Goal: Transaction & Acquisition: Purchase product/service

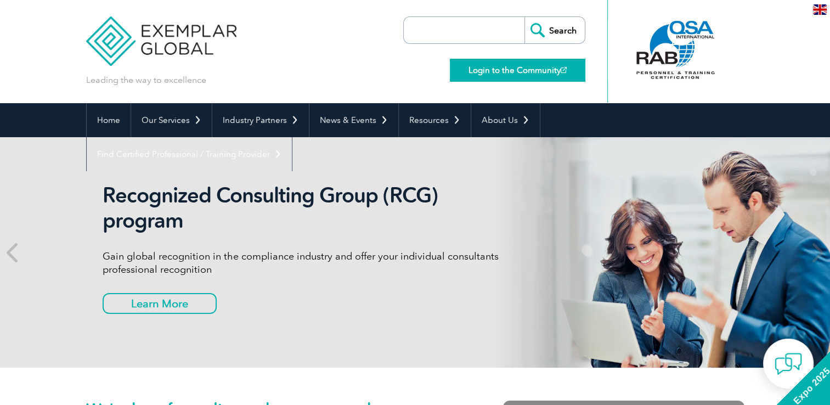
click at [547, 69] on link "Login to the Community" at bounding box center [517, 70] width 135 height 23
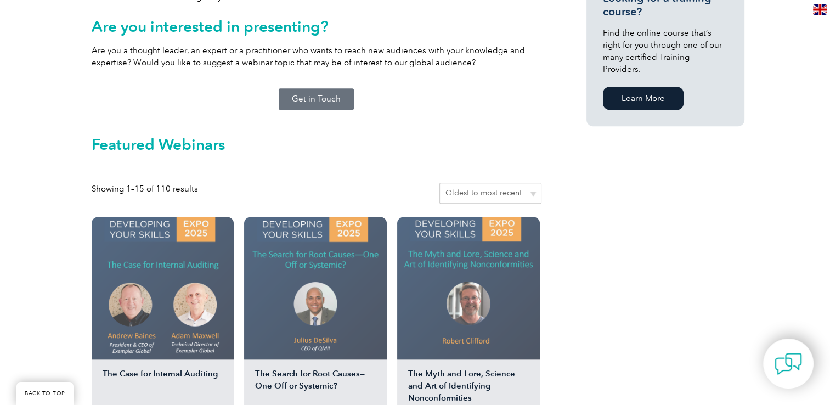
scroll to position [878, 0]
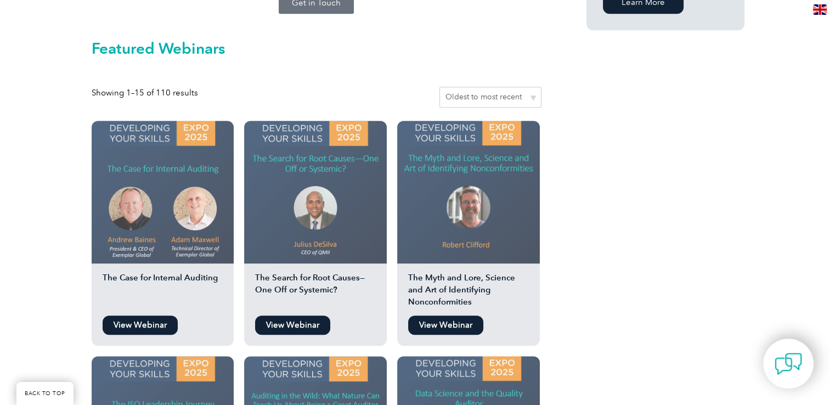
click at [456, 315] on link "View Webinar" at bounding box center [445, 324] width 75 height 19
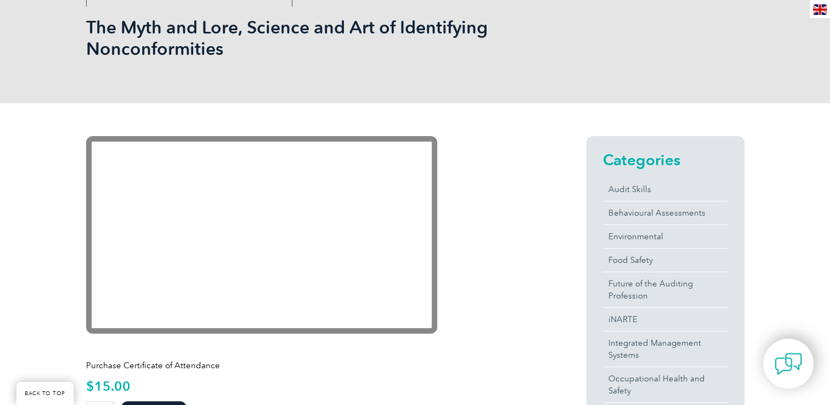
scroll to position [165, 0]
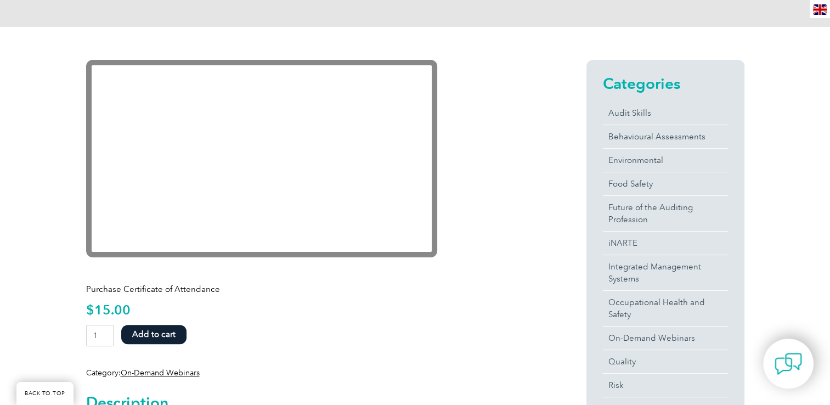
scroll to position [219, 0]
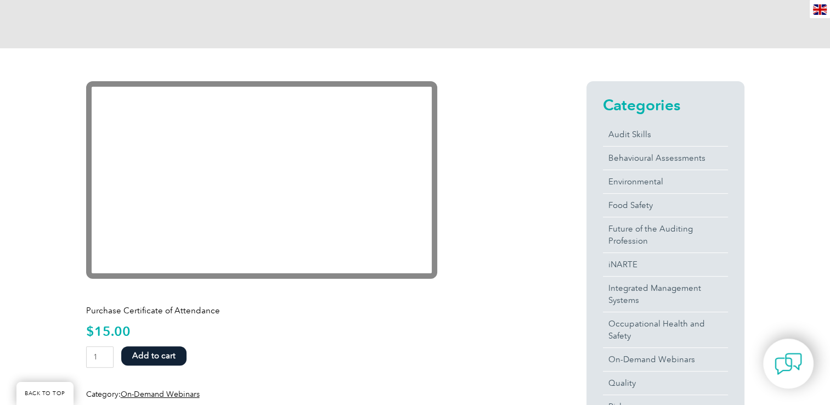
click at [285, 341] on div "Purchase Certificate of Attendance $ 15.00 The Myth and Lore, Science and Art o…" at bounding box center [316, 348] width 461 height 104
drag, startPoint x: 475, startPoint y: 276, endPoint x: 457, endPoint y: 256, distance: 26.8
click at [305, 354] on form "The Myth and Lore, Science and Art of Identifying Nonconformities quantity 1 Ad…" at bounding box center [316, 359] width 461 height 27
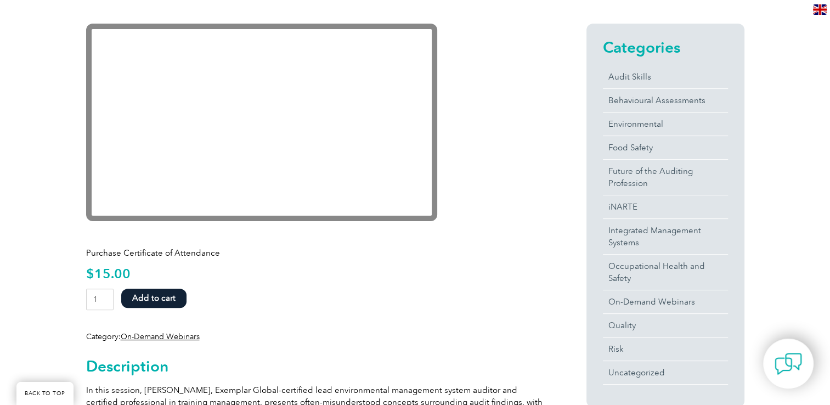
scroll to position [274, 0]
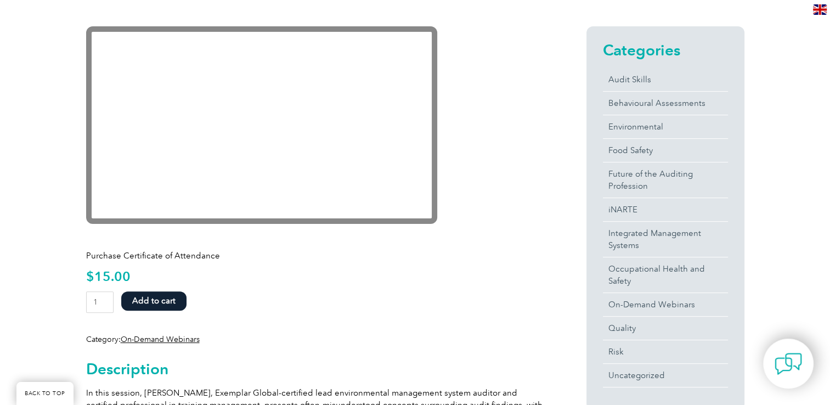
click at [158, 297] on button "Add to cart" at bounding box center [153, 300] width 65 height 19
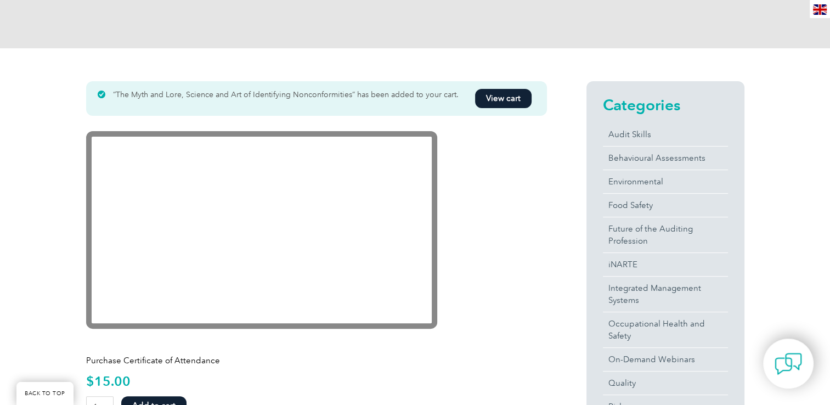
scroll to position [274, 0]
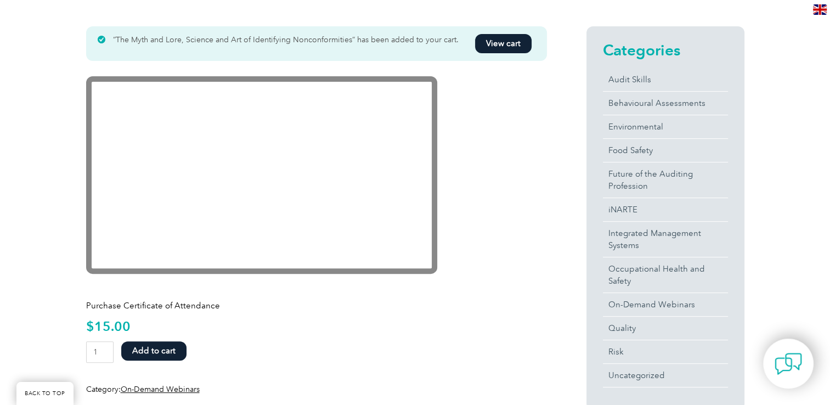
click at [516, 42] on link "View cart" at bounding box center [503, 43] width 57 height 19
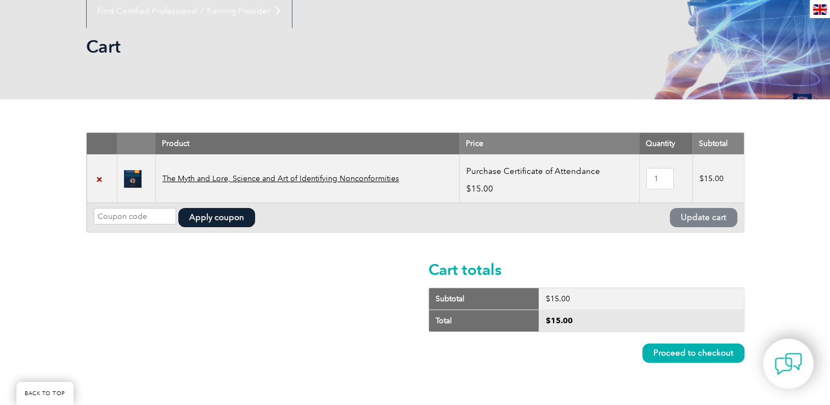
scroll to position [110, 0]
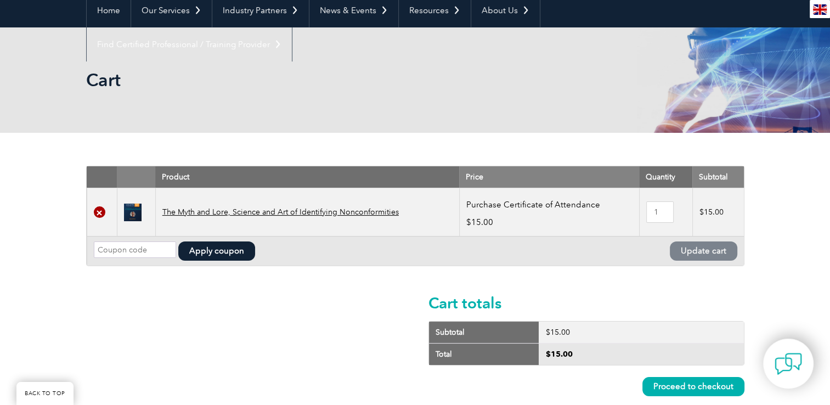
click at [99, 213] on link "×" at bounding box center [100, 212] width 12 height 12
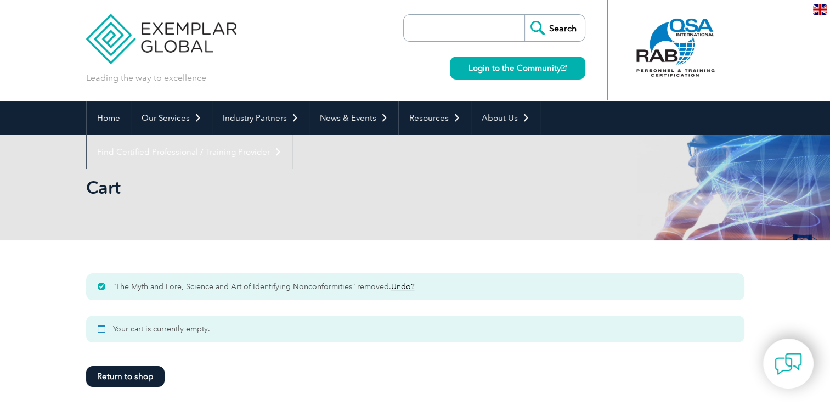
scroll to position [0, 0]
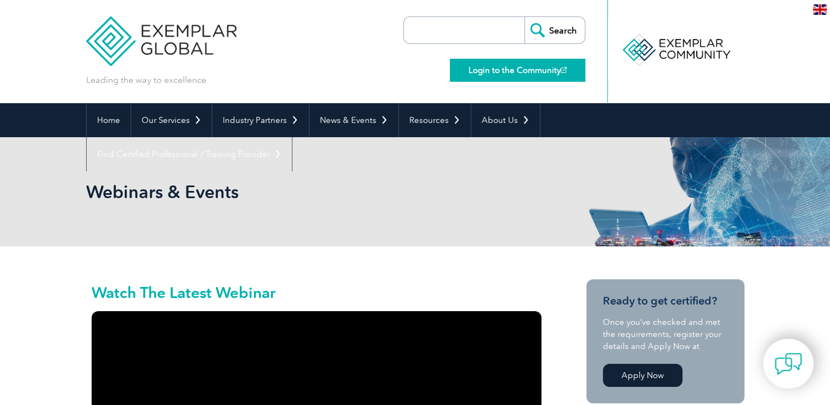
click at [532, 65] on link "Login to the Community" at bounding box center [517, 70] width 135 height 23
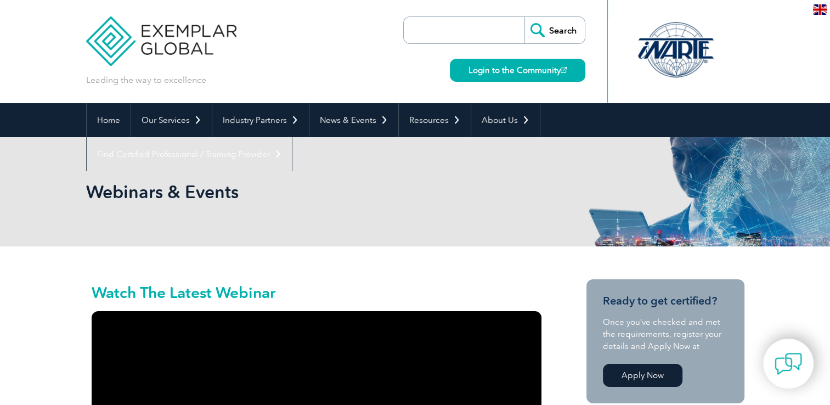
drag, startPoint x: 0, startPoint y: 0, endPoint x: 437, endPoint y: 286, distance: 521.9
click at [437, 286] on h2 "Watch The Latest Webinar" at bounding box center [317, 292] width 450 height 15
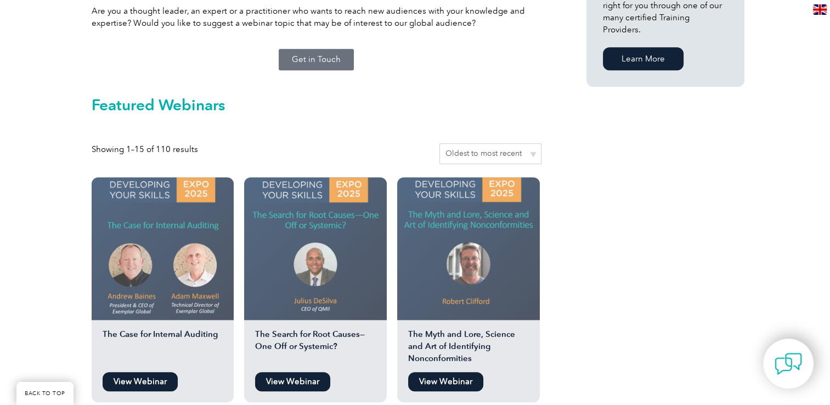
scroll to position [823, 0]
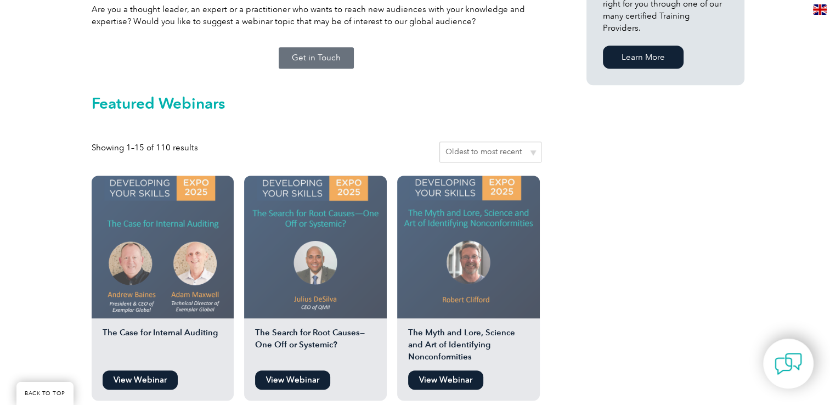
drag, startPoint x: 468, startPoint y: 271, endPoint x: 612, endPoint y: 331, distance: 155.9
click at [305, 370] on link "View Webinar" at bounding box center [292, 379] width 75 height 19
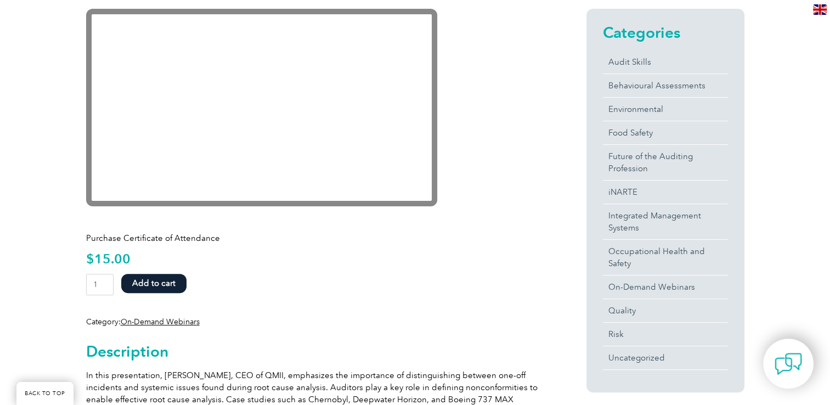
scroll to position [274, 0]
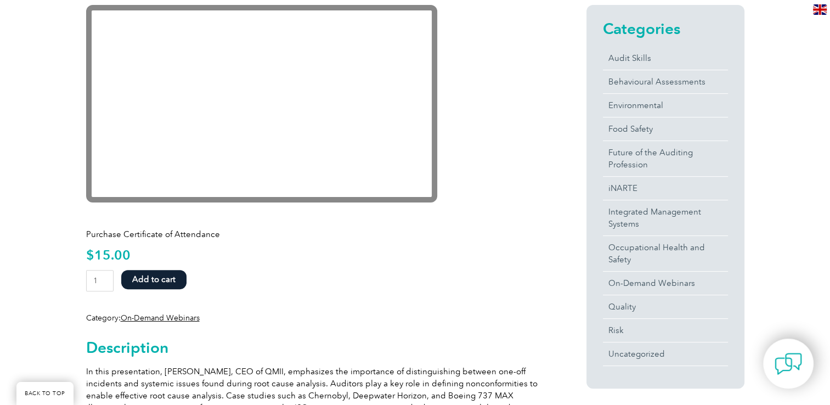
click at [170, 278] on button "Add to cart" at bounding box center [153, 279] width 65 height 19
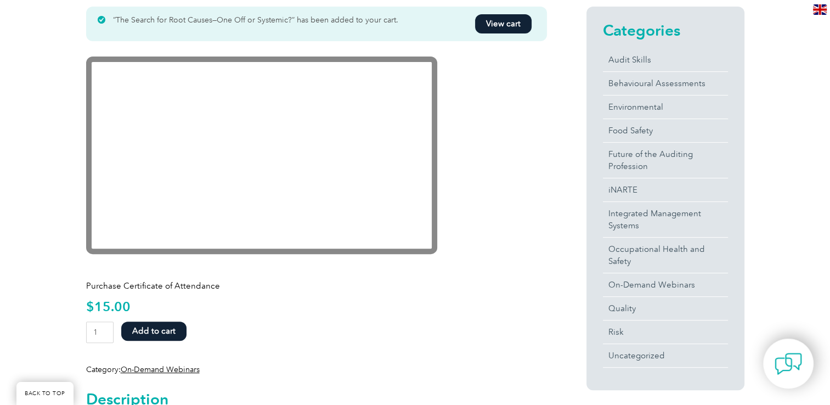
scroll to position [274, 0]
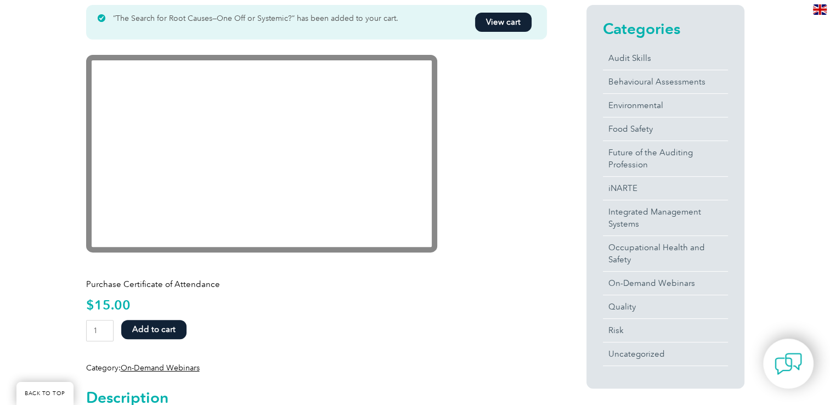
drag, startPoint x: 411, startPoint y: 251, endPoint x: 380, endPoint y: 280, distance: 41.9
click at [380, 280] on p "Purchase Certificate of Attendance" at bounding box center [316, 284] width 461 height 12
click at [501, 359] on div "Purchase Certificate of Attendance $ 15.00 The Search for Root Causes—One Off o…" at bounding box center [316, 321] width 461 height 104
click at [520, 24] on link "View cart" at bounding box center [503, 22] width 57 height 19
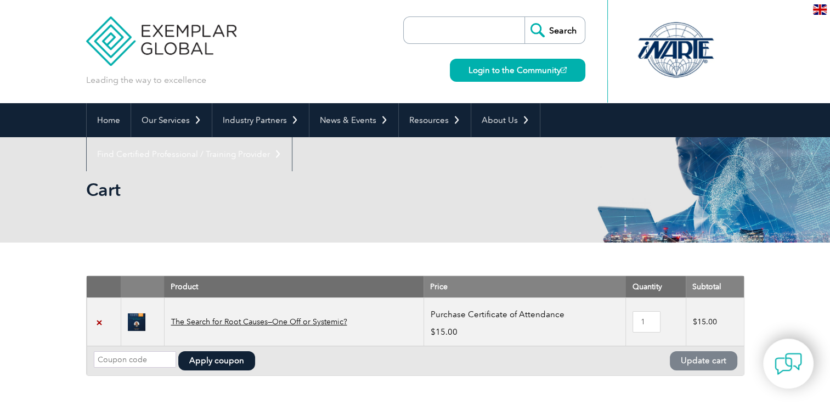
drag, startPoint x: 0, startPoint y: 0, endPoint x: 399, endPoint y: 221, distance: 455.7
click at [398, 223] on div "Cart" at bounding box center [415, 189] width 658 height 105
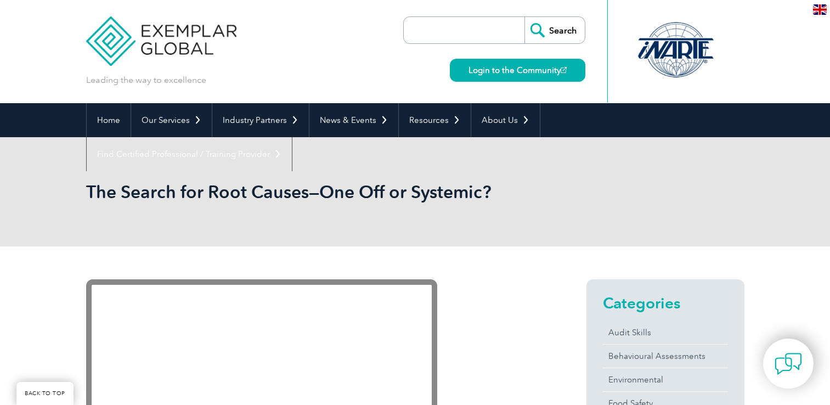
scroll to position [274, 0]
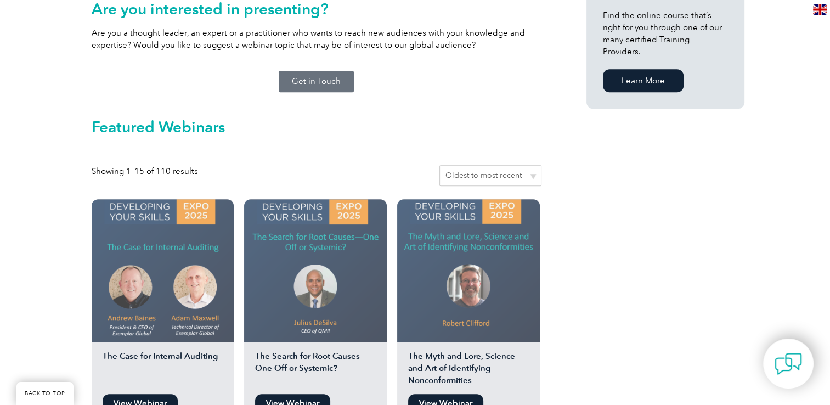
scroll to position [823, 0]
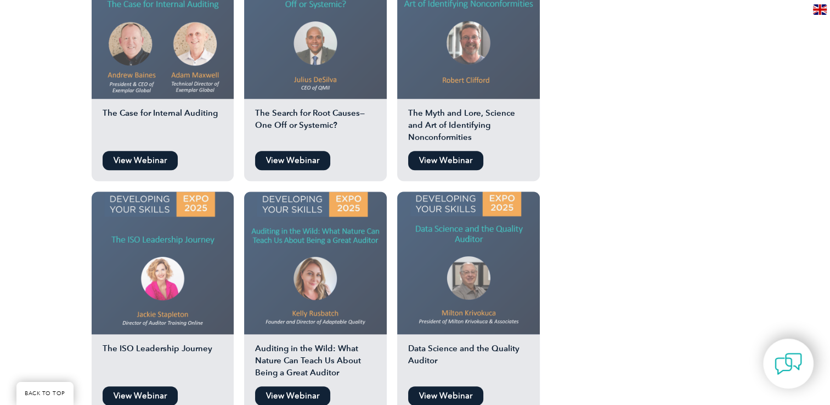
scroll to position [1097, 0]
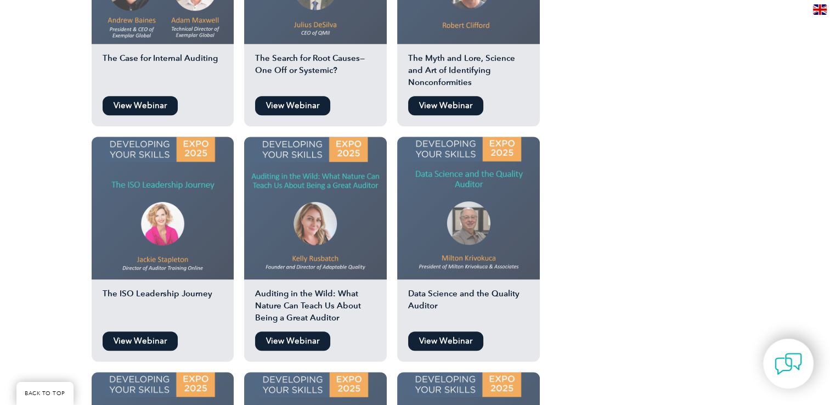
click at [329, 216] on img at bounding box center [315, 208] width 143 height 143
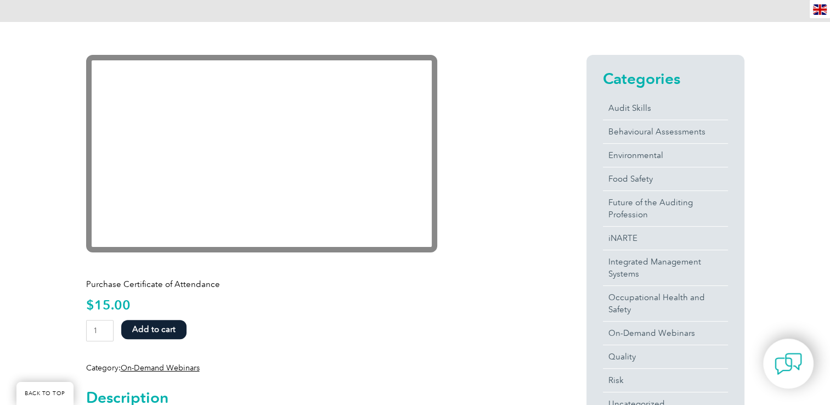
scroll to position [274, 0]
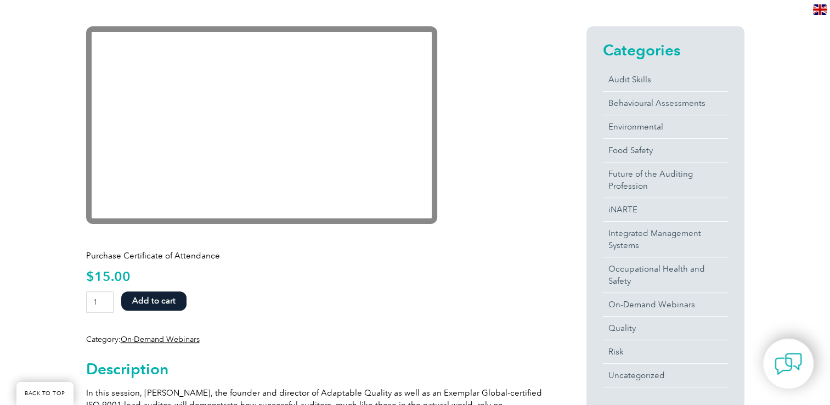
click at [152, 302] on button "Add to cart" at bounding box center [153, 300] width 65 height 19
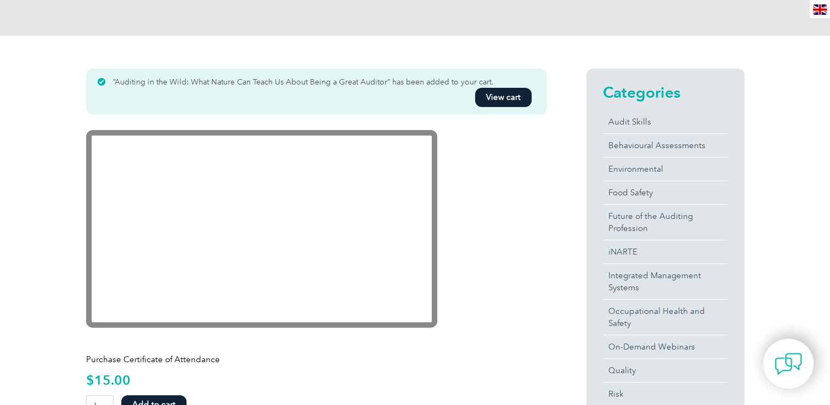
scroll to position [274, 0]
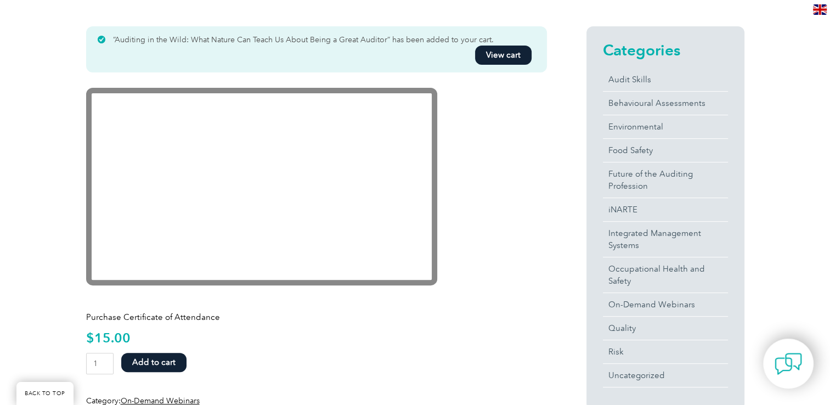
drag, startPoint x: 658, startPoint y: 0, endPoint x: 781, endPoint y: 75, distance: 143.8
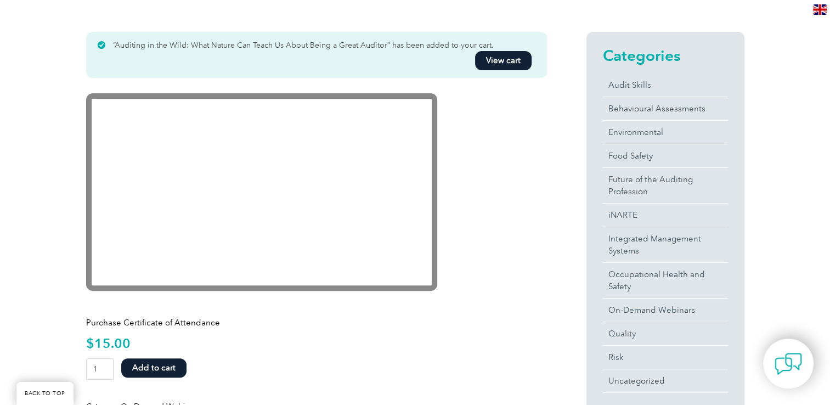
click at [358, 359] on form "Auditing in the Wild: What Nature Can Teach Us About Being a Great Auditor quan…" at bounding box center [316, 371] width 461 height 27
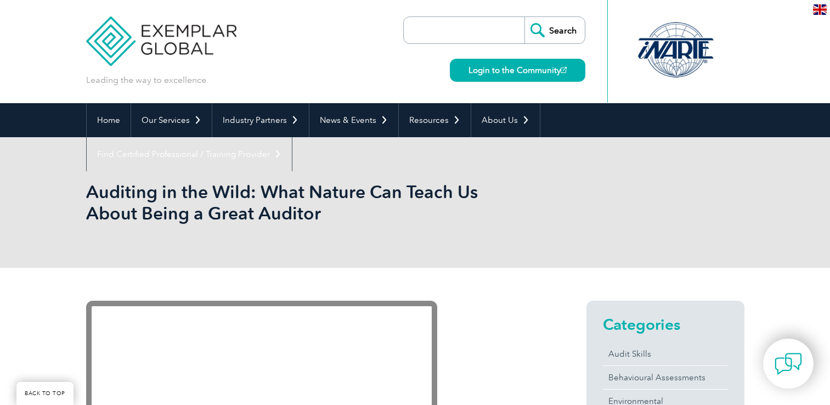
scroll to position [274, 0]
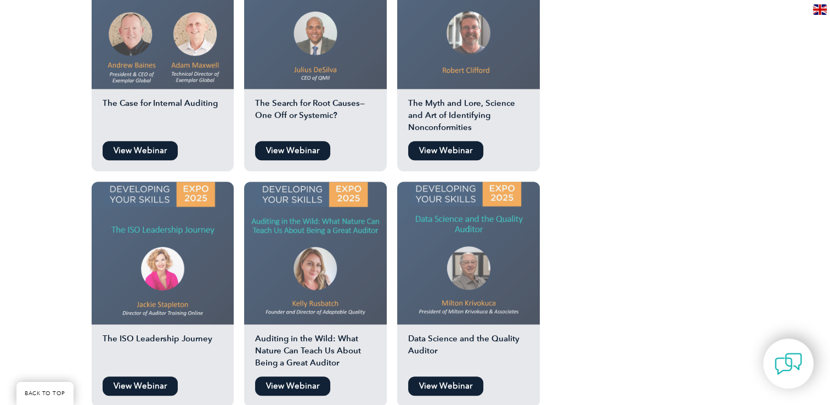
scroll to position [1097, 0]
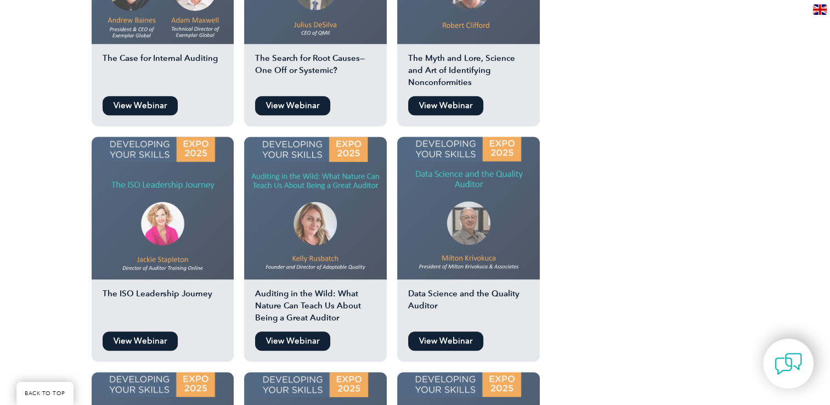
click at [496, 236] on img at bounding box center [468, 208] width 143 height 143
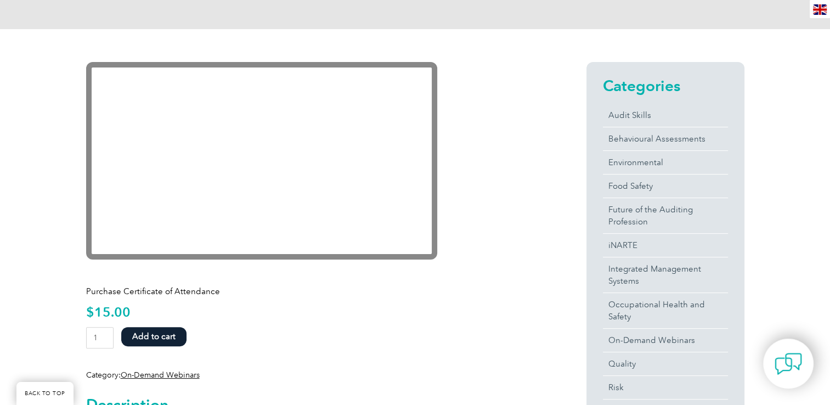
scroll to position [219, 0]
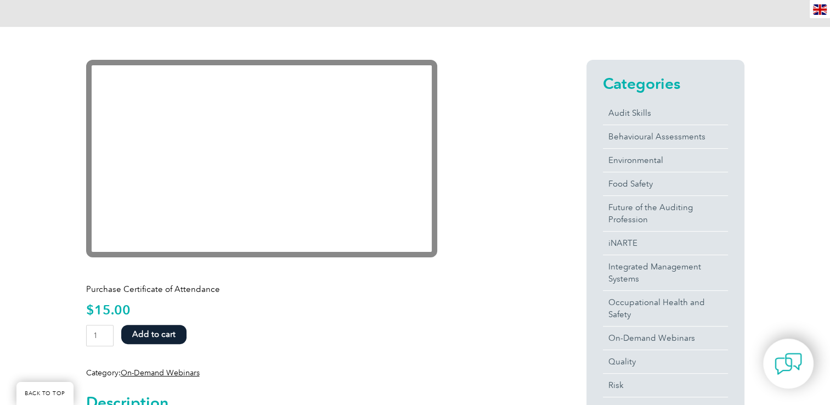
click at [158, 334] on button "Add to cart" at bounding box center [153, 334] width 65 height 19
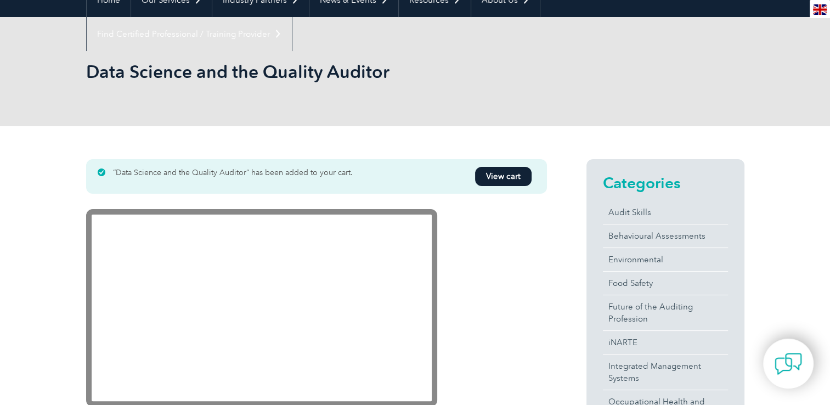
scroll to position [165, 0]
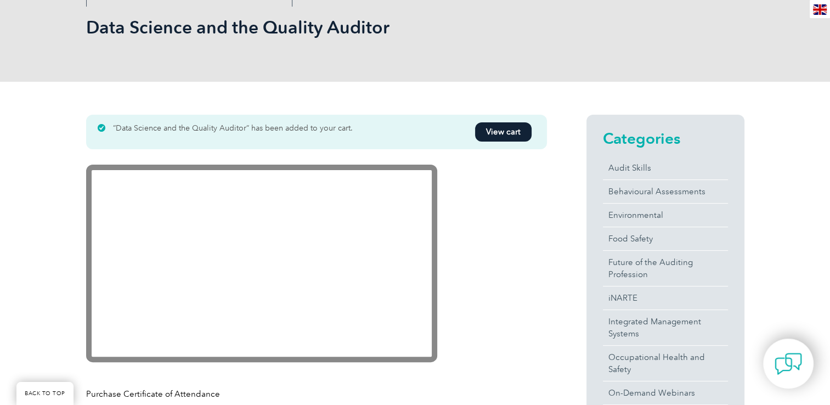
click at [492, 135] on link "View cart" at bounding box center [503, 131] width 57 height 19
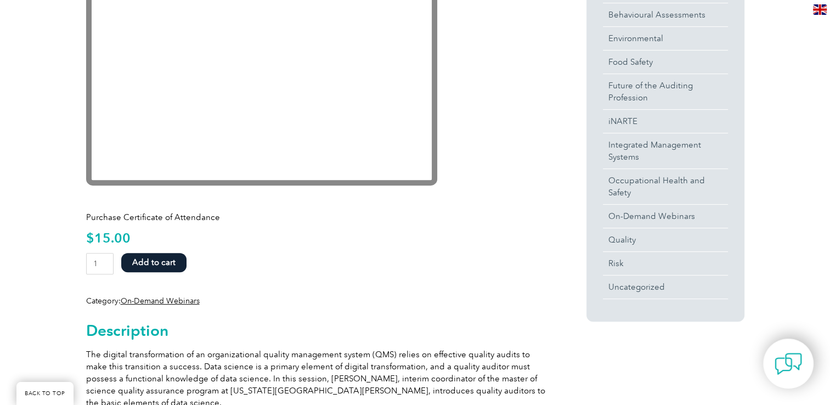
scroll to position [274, 0]
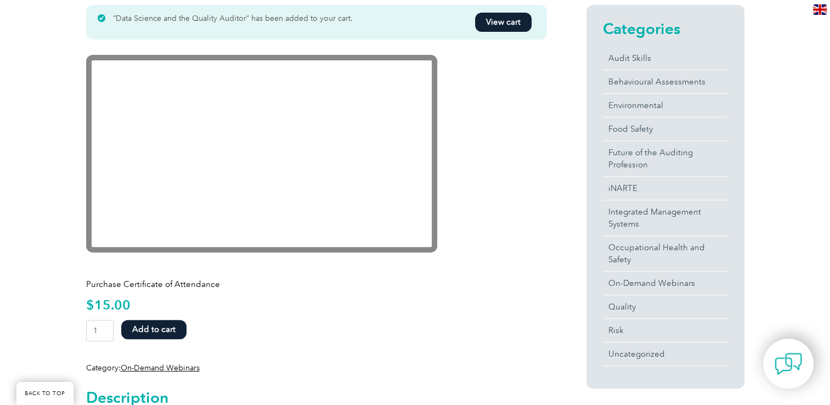
click at [513, 22] on link "View cart" at bounding box center [503, 22] width 57 height 19
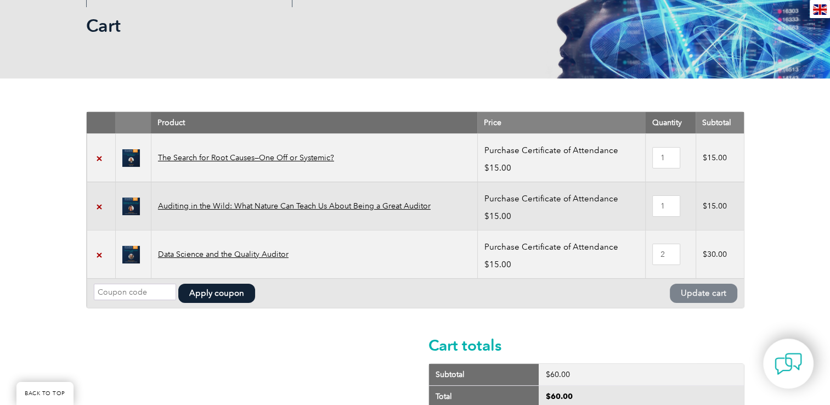
scroll to position [165, 0]
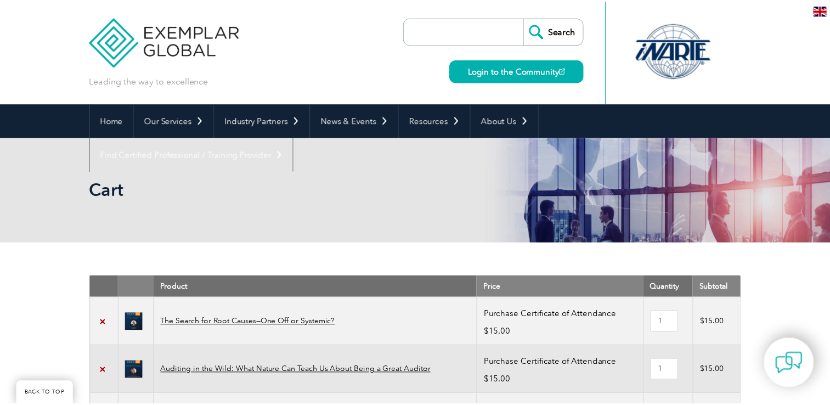
scroll to position [165, 0]
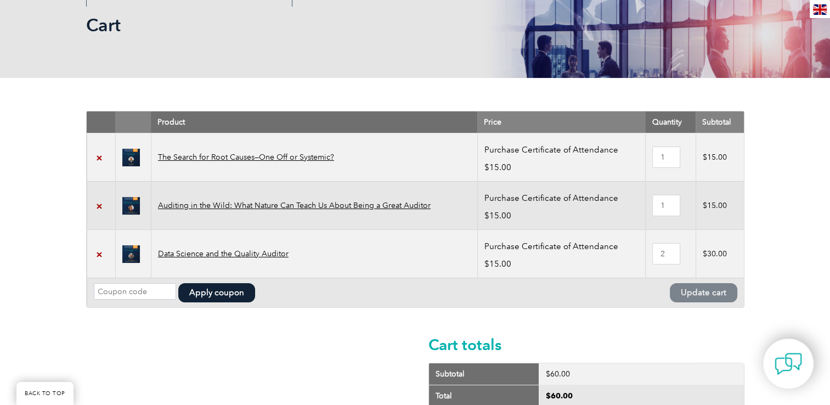
click at [327, 349] on div "Cart totals Subtotal $ 60.00 Total $ 60.00 Proceed to checkout" at bounding box center [415, 282] width 658 height 343
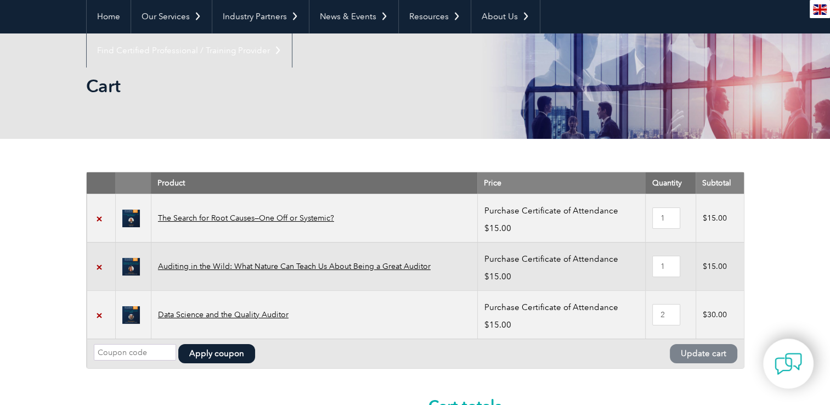
scroll to position [0, 0]
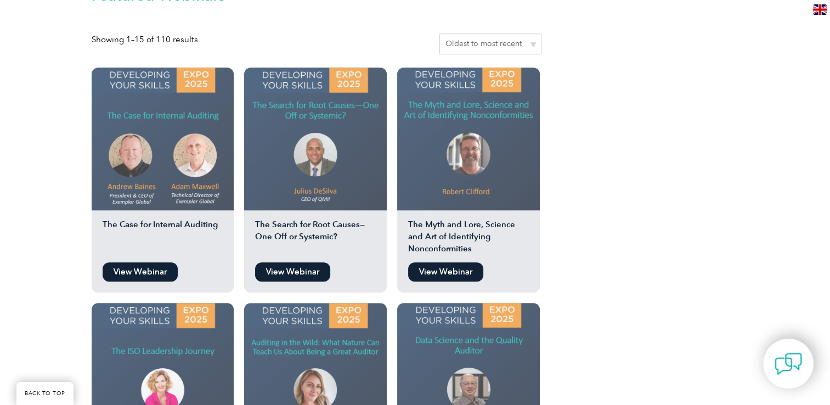
scroll to position [933, 0]
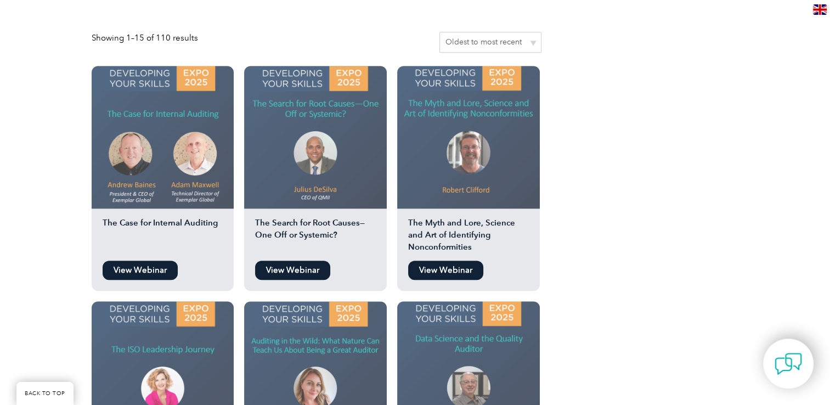
click at [601, 236] on div "Watch The Latest Webinar On-demand Exemplar Global Webinars Here, you will find…" at bounding box center [415, 320] width 658 height 2012
drag, startPoint x: 593, startPoint y: 241, endPoint x: 638, endPoint y: 115, distance: 133.9
click at [638, 115] on div "Watch The Latest Webinar On-demand Exemplar Global Webinars Here, you will find…" at bounding box center [415, 320] width 658 height 2012
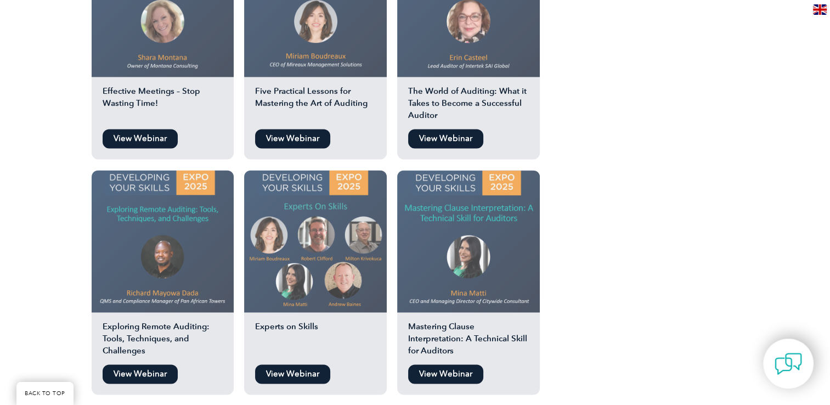
scroll to position [1426, 0]
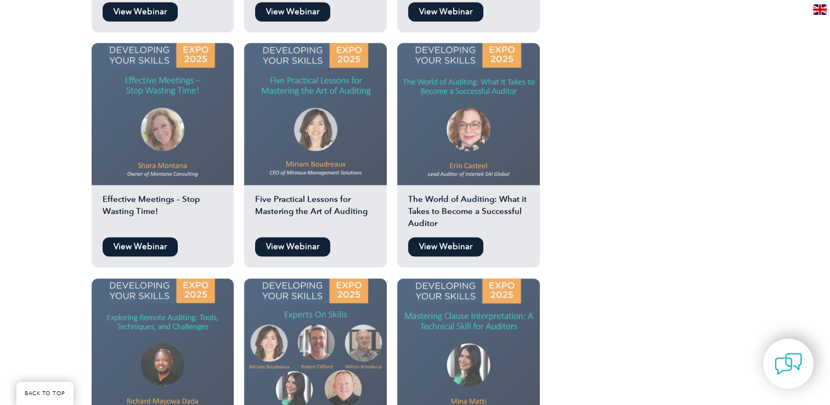
click at [326, 155] on img at bounding box center [315, 114] width 143 height 143
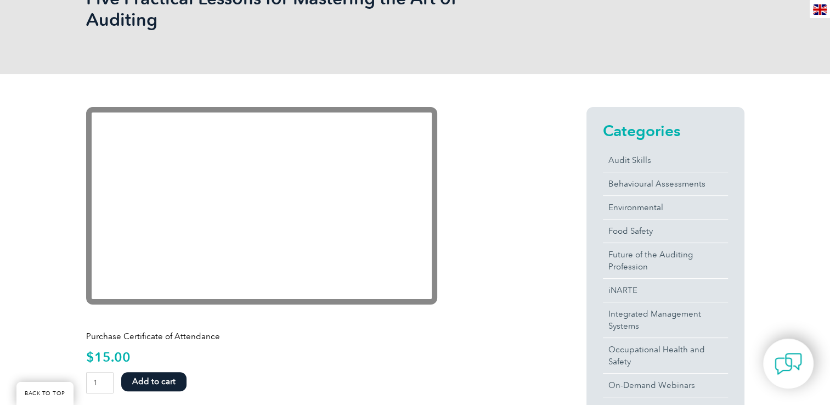
scroll to position [219, 0]
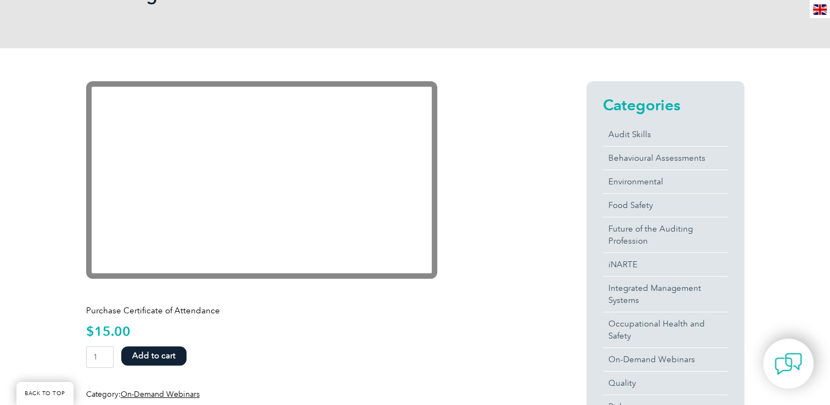
click at [162, 353] on button "Add to cart" at bounding box center [153, 355] width 65 height 19
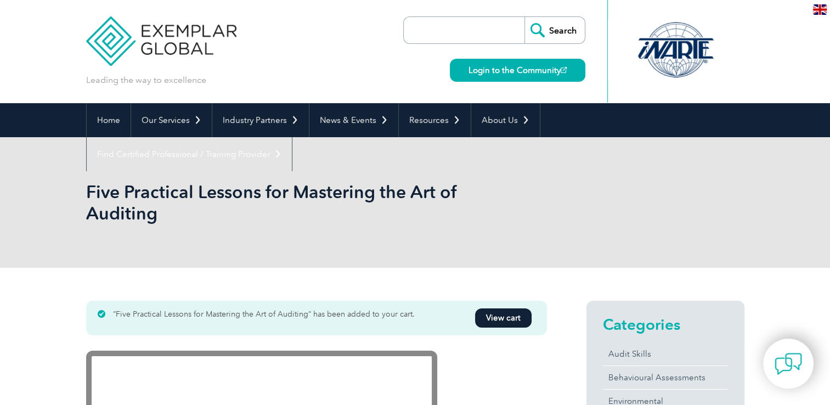
click at [488, 314] on link "View cart" at bounding box center [503, 317] width 57 height 19
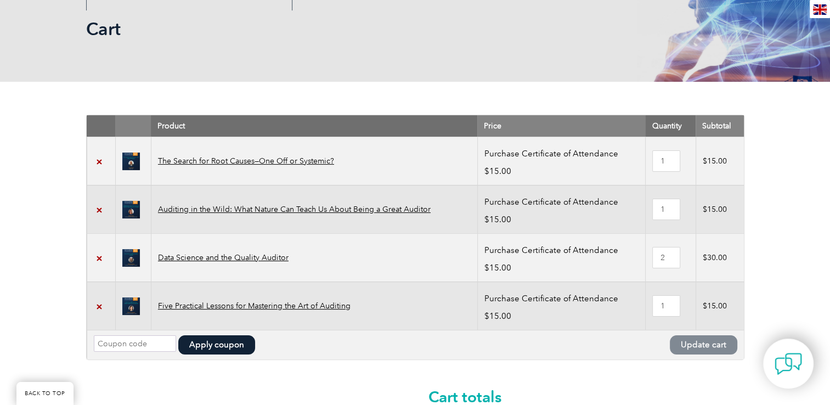
scroll to position [165, 0]
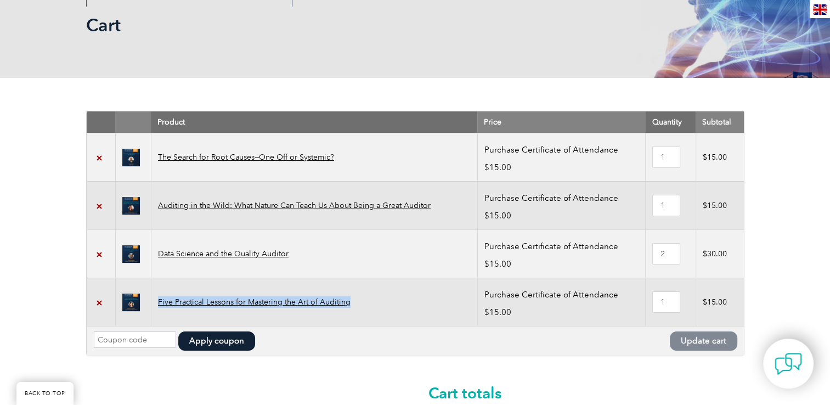
drag, startPoint x: 351, startPoint y: 299, endPoint x: 160, endPoint y: 306, distance: 190.5
click at [160, 306] on td "Five Practical Lessons for Mastering the Art of Auditing" at bounding box center [314, 302] width 326 height 48
click at [366, 313] on td "Five Practical Lessons for Mastering the Art of Auditing" at bounding box center [314, 302] width 326 height 48
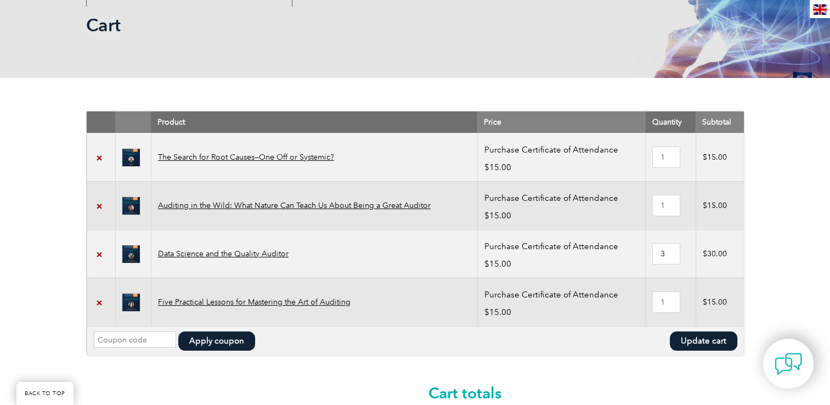
click at [670, 250] on input "3" at bounding box center [666, 253] width 28 height 21
click at [669, 253] on input "2" at bounding box center [666, 253] width 28 height 21
type input "1"
click at [669, 255] on input "1" at bounding box center [666, 253] width 28 height 21
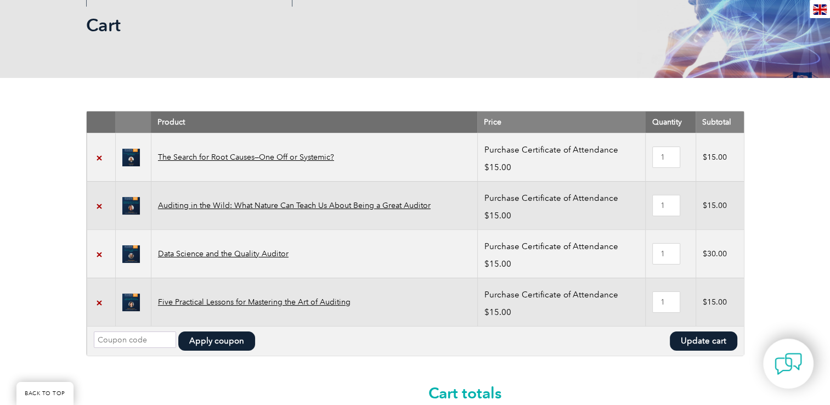
click at [540, 366] on div "Cart totals Subtotal $ 75.00 Total $ 75.00 Proceed to checkout" at bounding box center [415, 306] width 658 height 391
click at [689, 339] on button "Update cart" at bounding box center [703, 340] width 67 height 19
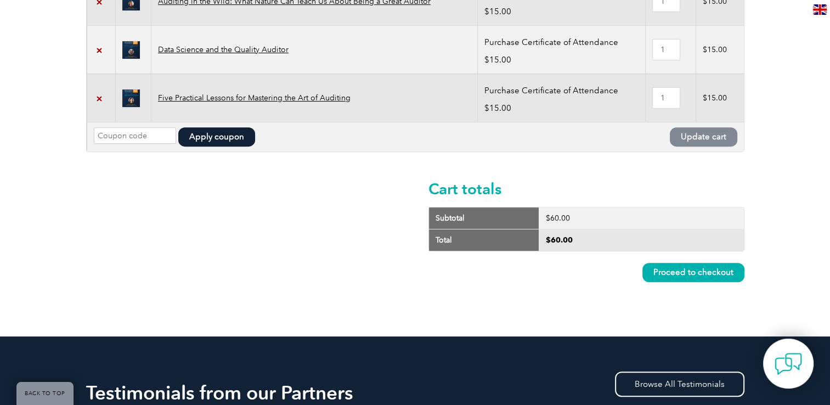
scroll to position [440, 0]
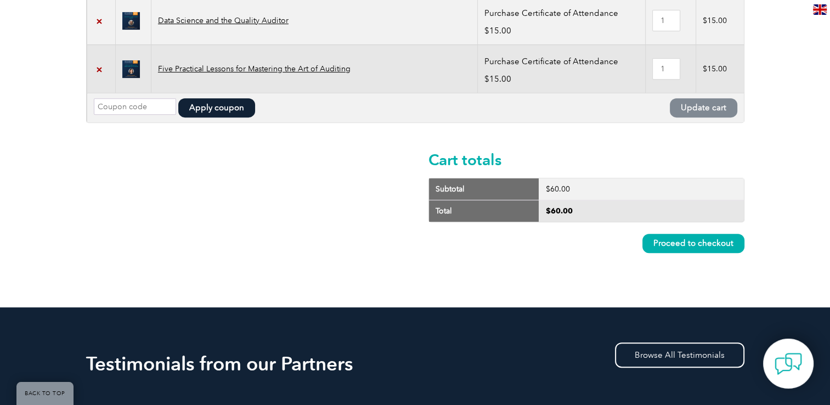
click at [720, 238] on link "Proceed to checkout" at bounding box center [693, 243] width 102 height 19
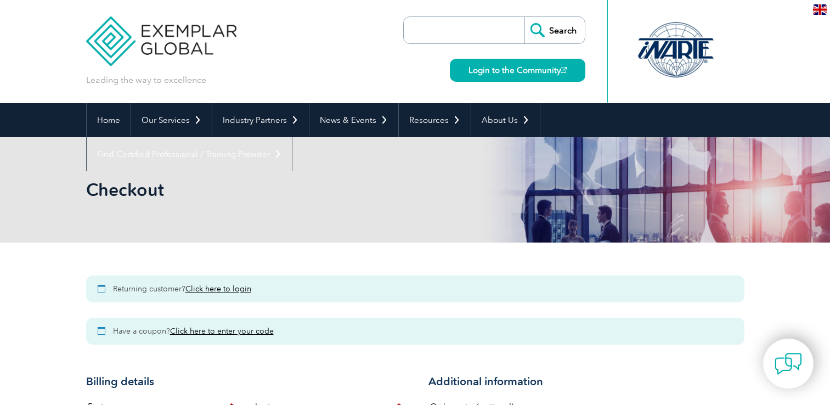
select select "[GEOGRAPHIC_DATA]"
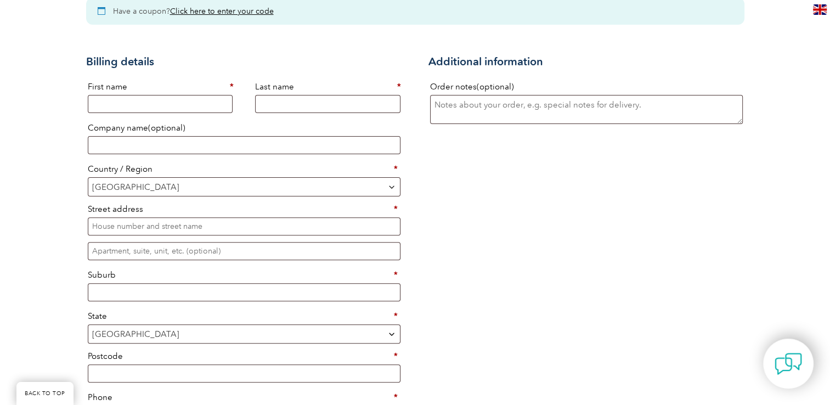
scroll to position [329, 0]
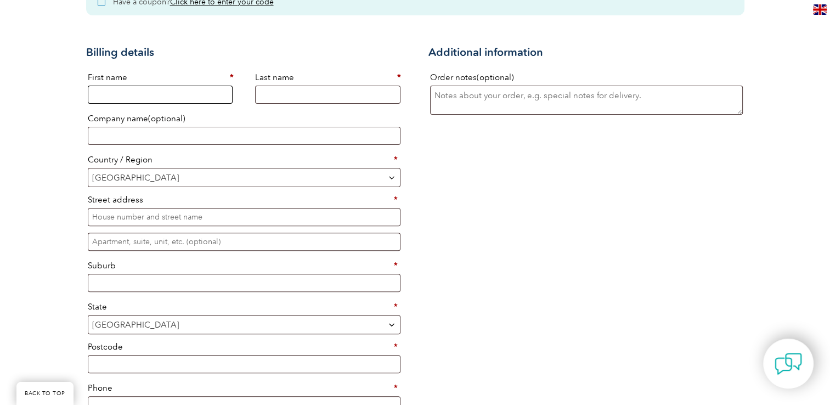
click at [186, 94] on input "First name *" at bounding box center [160, 95] width 145 height 18
type input "[PERSON_NAME]"
type input "Farmer"
type input "Eurofins"
select select "US"
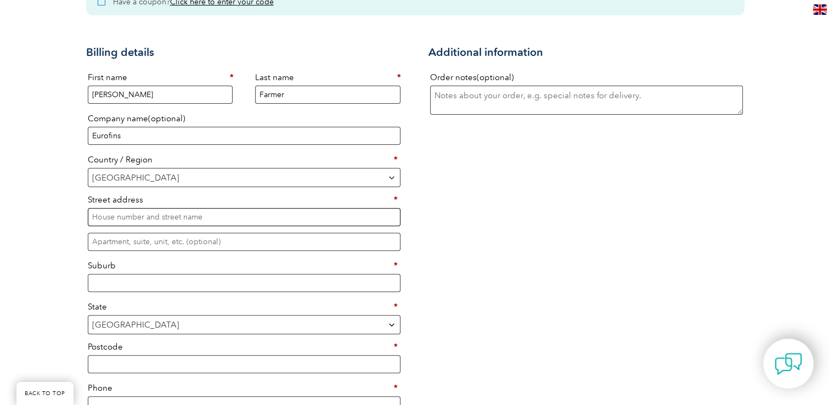
type input "[GEOGRAPHIC_DATA], [GEOGRAPHIC_DATA]"
type input "[PERSON_NAME]"
type input "34667"
type input "18136008981"
type input "[EMAIL_ADDRESS][DOMAIN_NAME]"
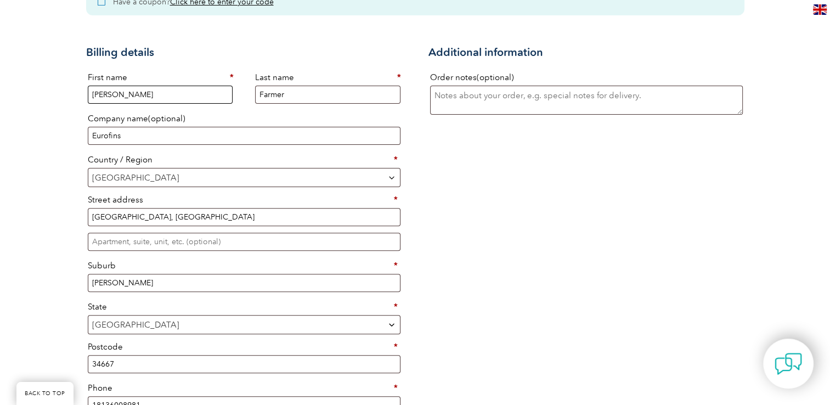
select select "Checkout"
select select "US"
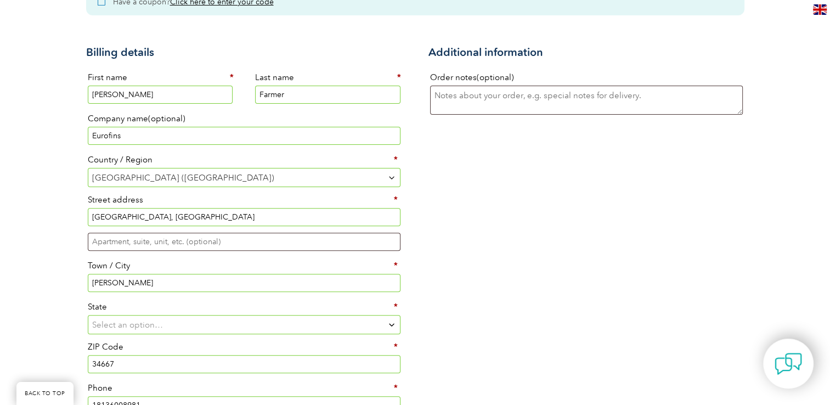
select select "FL"
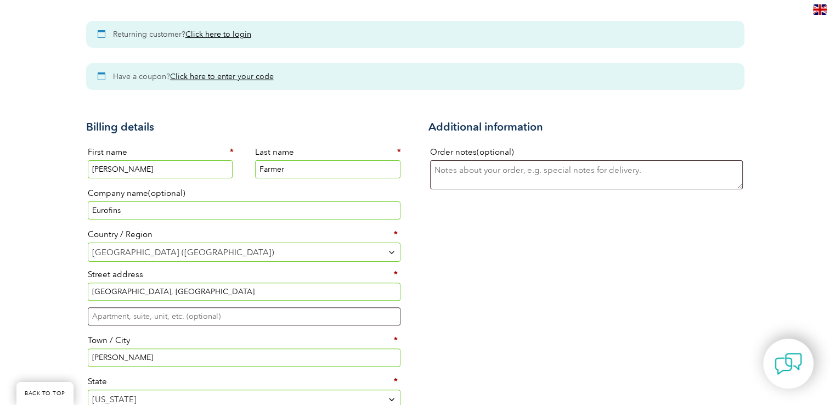
scroll to position [55, 0]
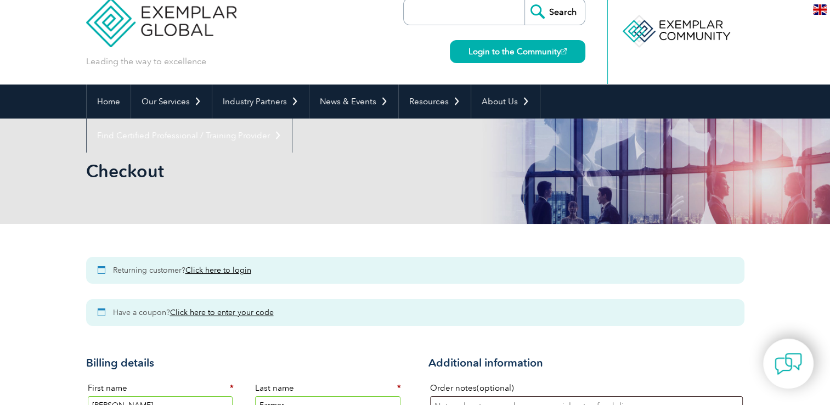
scroll to position [0, 0]
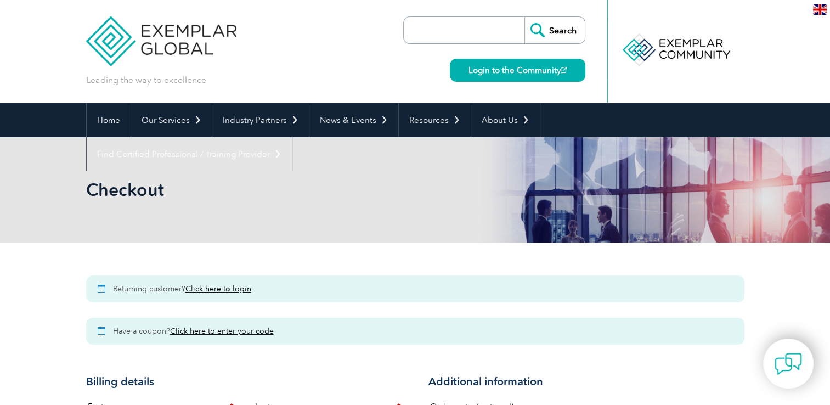
click at [221, 289] on link "Click here to login" at bounding box center [218, 288] width 66 height 9
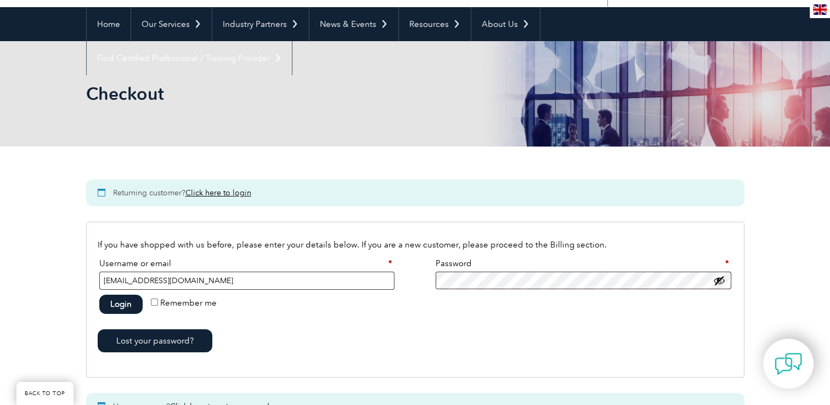
scroll to position [290, 0]
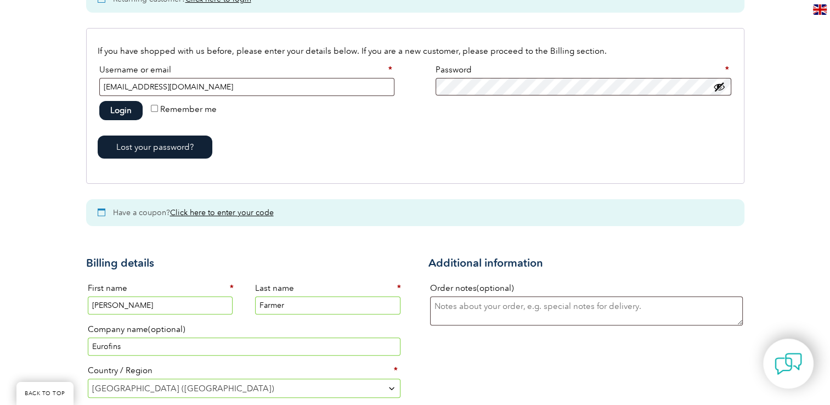
click at [125, 109] on button "Login" at bounding box center [120, 110] width 43 height 19
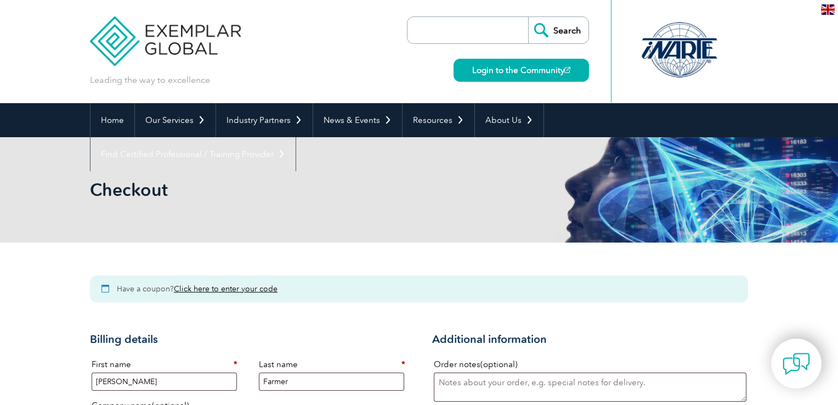
select select "FL"
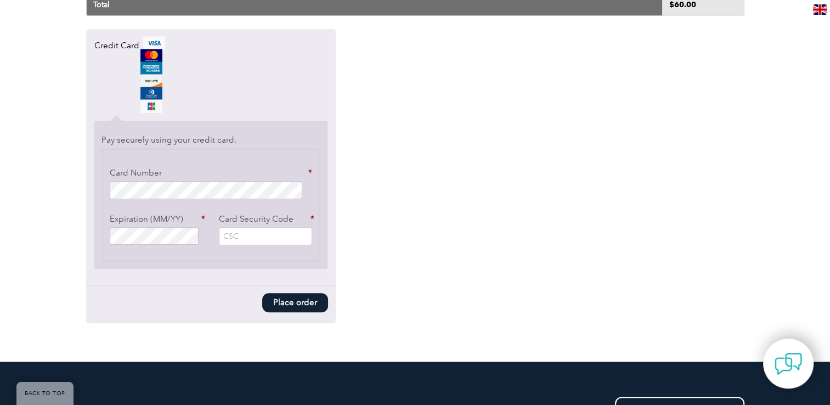
scroll to position [933, 0]
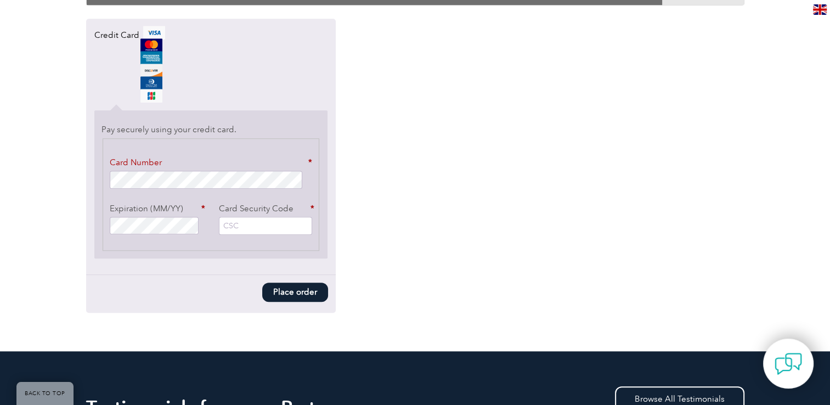
type input "056"
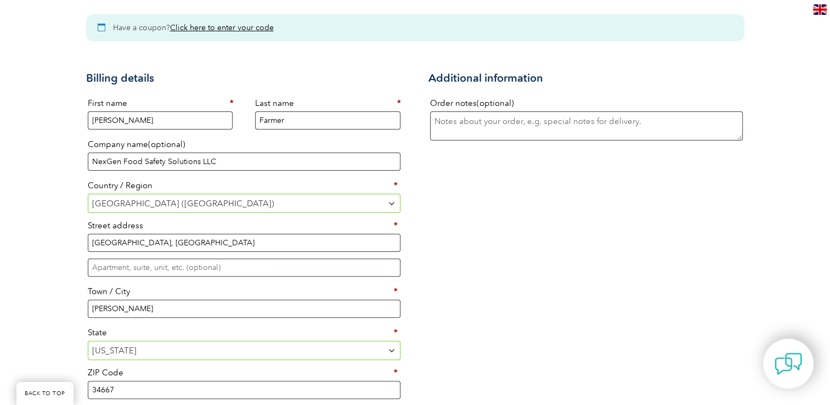
click at [513, 295] on div "Billing details First name * Deborah Last name * Farmer Company name (optional)…" at bounding box center [415, 272] width 658 height 430
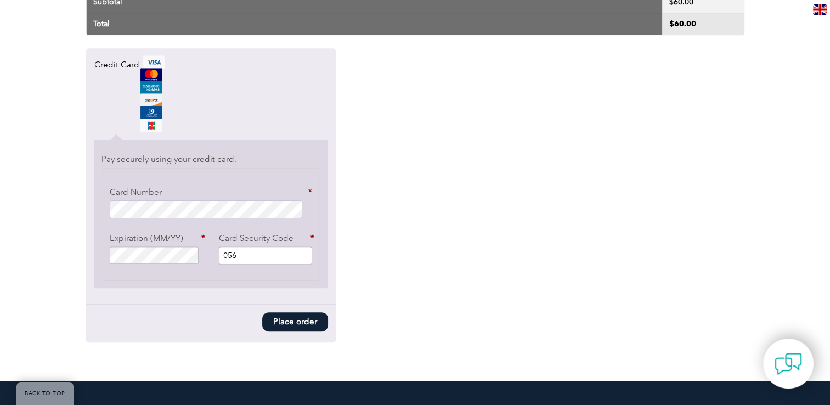
scroll to position [919, 0]
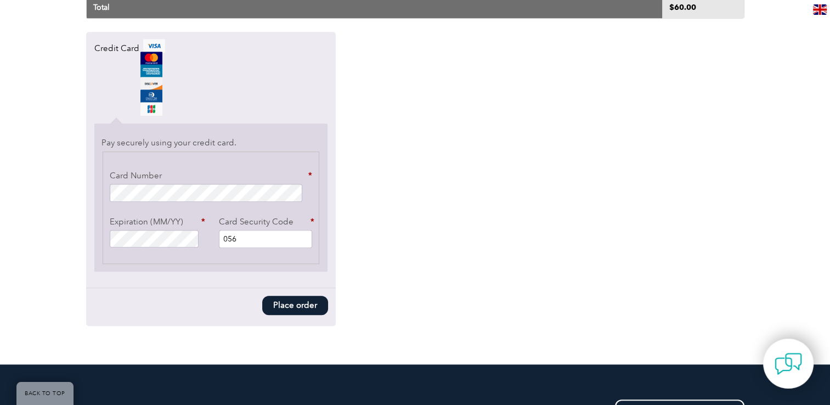
click at [301, 299] on button "Place order" at bounding box center [295, 305] width 66 height 19
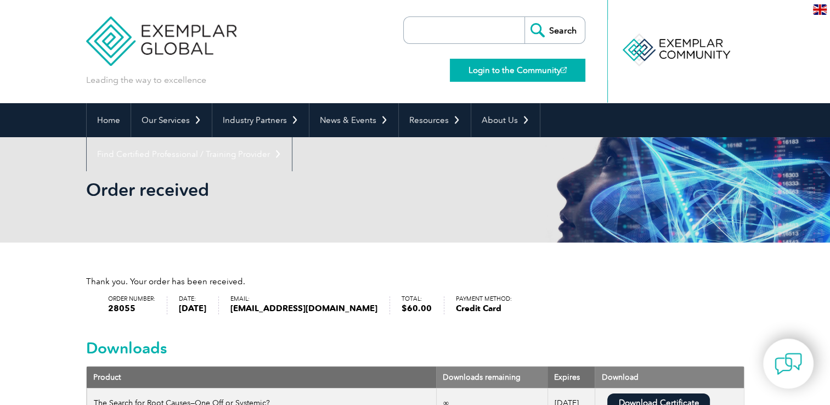
click at [534, 65] on link "Login to the Community" at bounding box center [517, 70] width 135 height 23
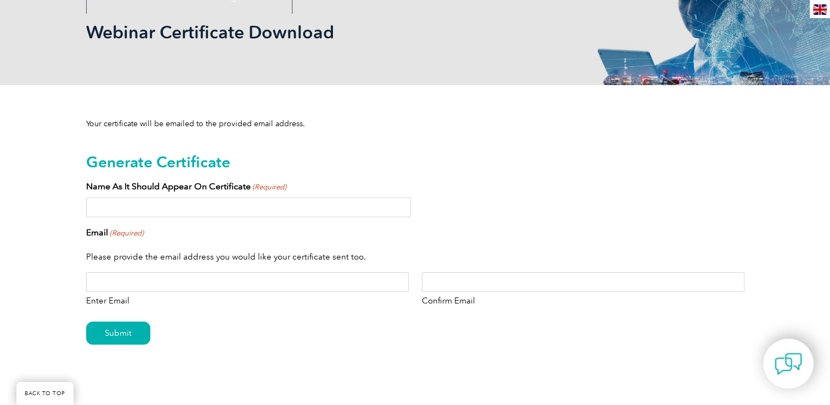
scroll to position [165, 0]
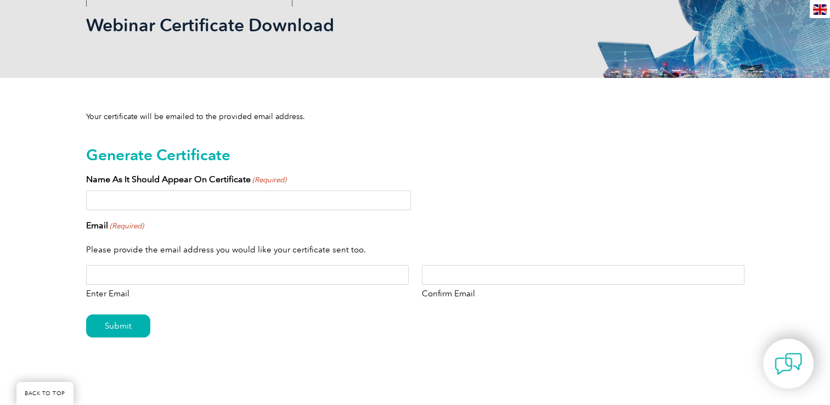
click at [194, 195] on input "Name As It Should Appear On Certificate (Required)" at bounding box center [248, 200] width 325 height 20
type input "Deborah Farmer"
click at [157, 279] on input "Enter Email" at bounding box center [247, 275] width 323 height 20
type input "[EMAIL_ADDRESS][DOMAIN_NAME]"
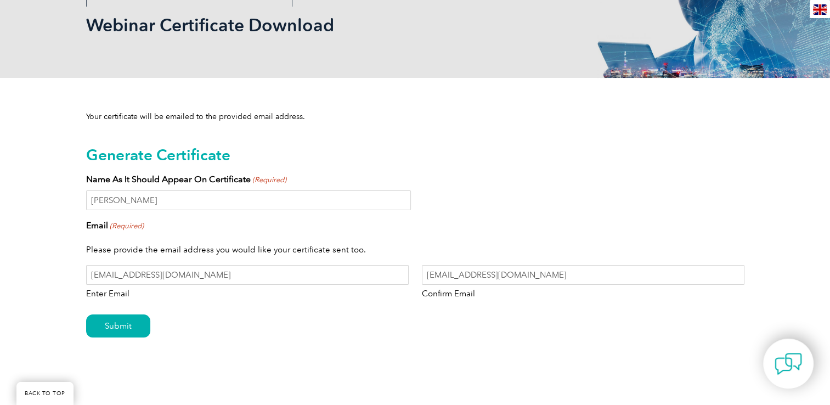
drag, startPoint x: 386, startPoint y: 348, endPoint x: 378, endPoint y: 345, distance: 8.7
click at [381, 346] on div "Submit" at bounding box center [415, 327] width 658 height 48
click at [121, 328] on input "Submit" at bounding box center [118, 325] width 64 height 23
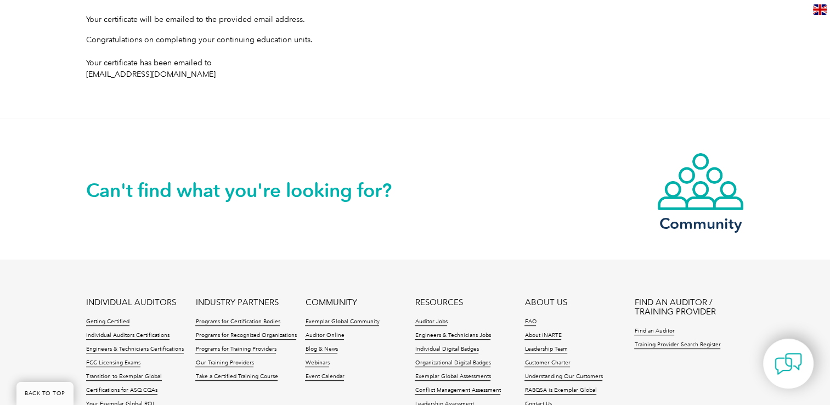
scroll to position [55, 0]
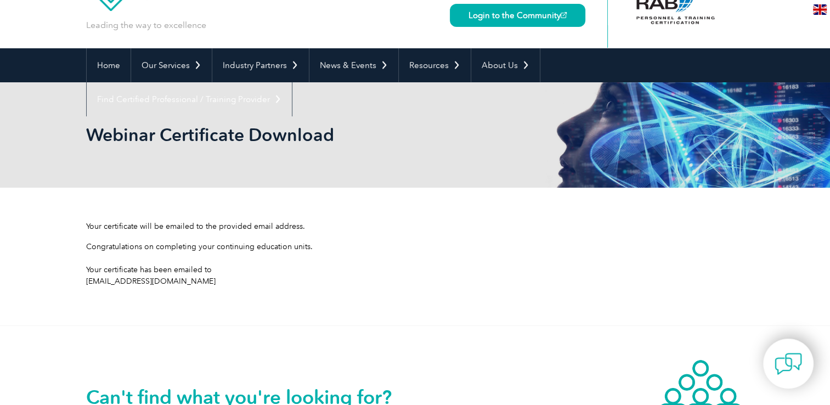
click at [577, 253] on div "Congratulations on completing your continuing education units. Your certificate…" at bounding box center [415, 264] width 658 height 46
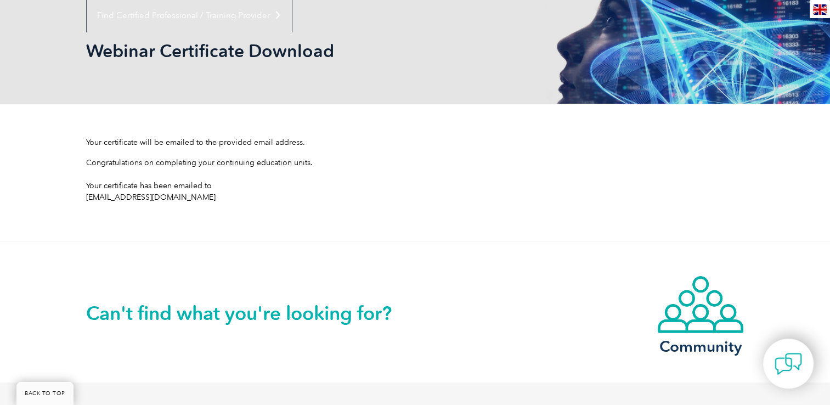
scroll to position [0, 0]
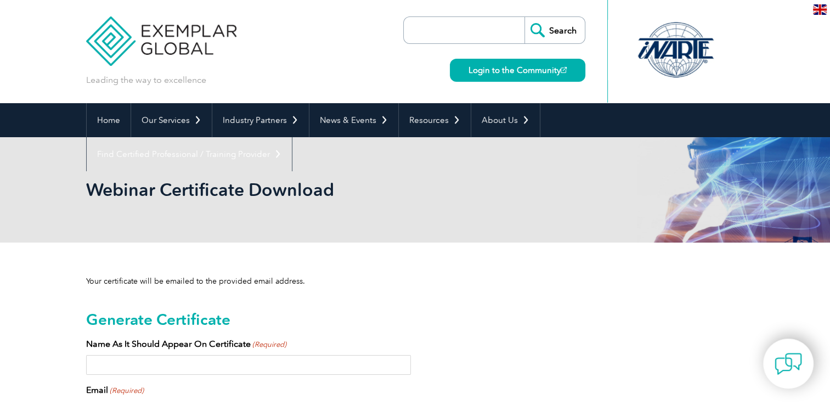
click at [206, 363] on input "Name As It Should Appear On Certificate (Required)" at bounding box center [248, 365] width 325 height 20
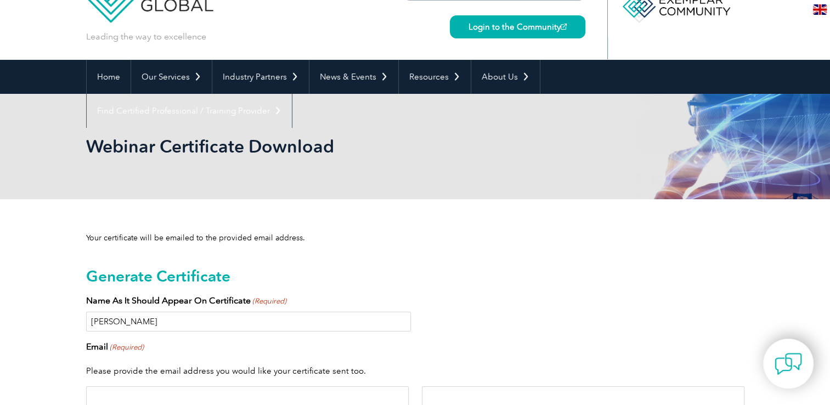
scroll to position [110, 0]
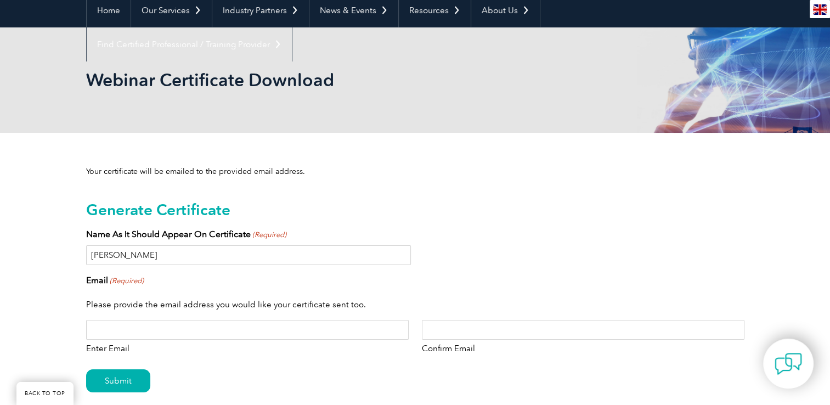
type input "[PERSON_NAME]"
click at [195, 335] on input "Enter Email" at bounding box center [247, 330] width 323 height 20
type input "[EMAIL_ADDRESS][DOMAIN_NAME]"
click at [129, 379] on input "Submit" at bounding box center [118, 380] width 64 height 23
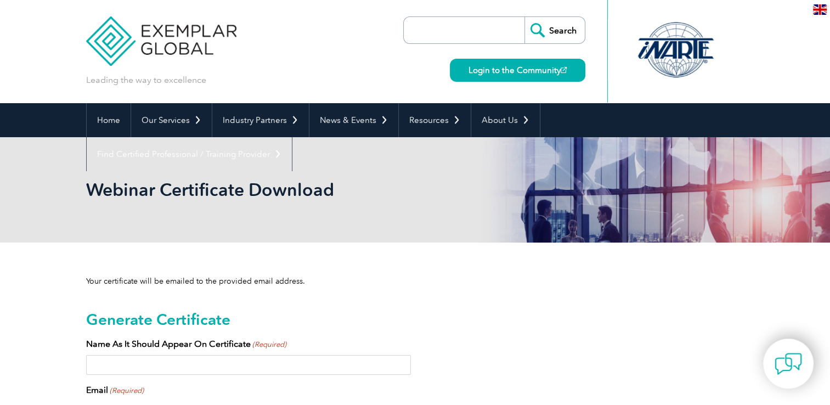
click at [207, 364] on input "Name As It Should Appear On Certificate (Required)" at bounding box center [248, 365] width 325 height 20
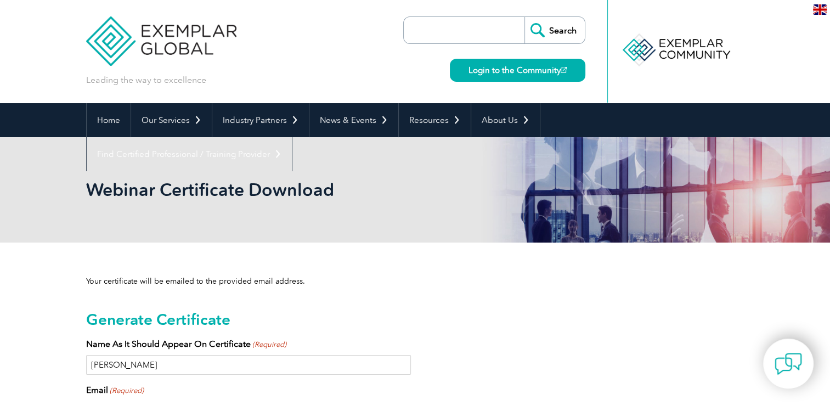
type input "Deborah Farmer"
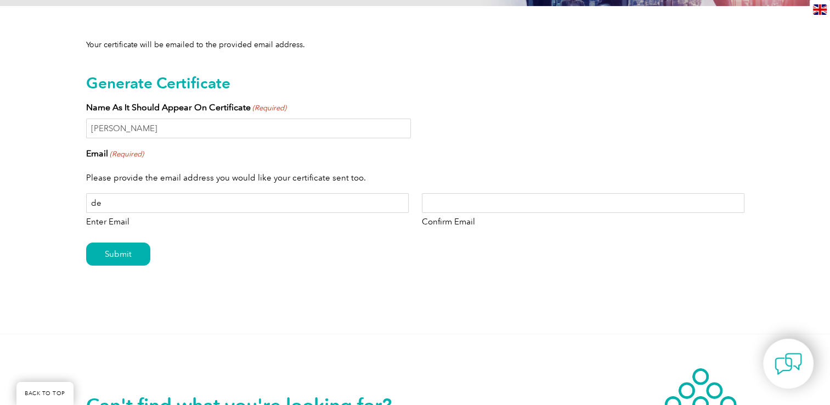
type input "[EMAIL_ADDRESS][DOMAIN_NAME]"
click at [126, 258] on input "Submit" at bounding box center [118, 253] width 64 height 23
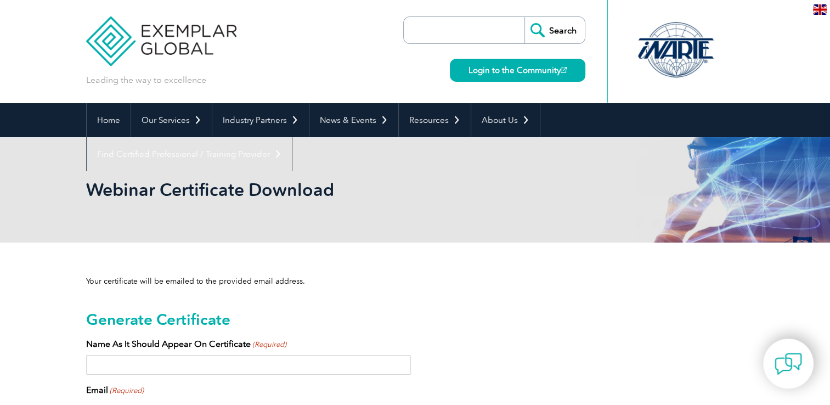
click at [215, 365] on input "Name As It Should Appear On Certificate (Required)" at bounding box center [248, 365] width 325 height 20
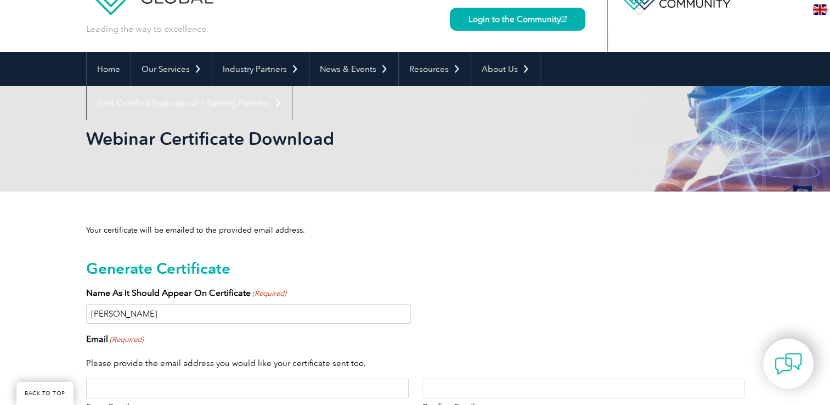
scroll to position [219, 0]
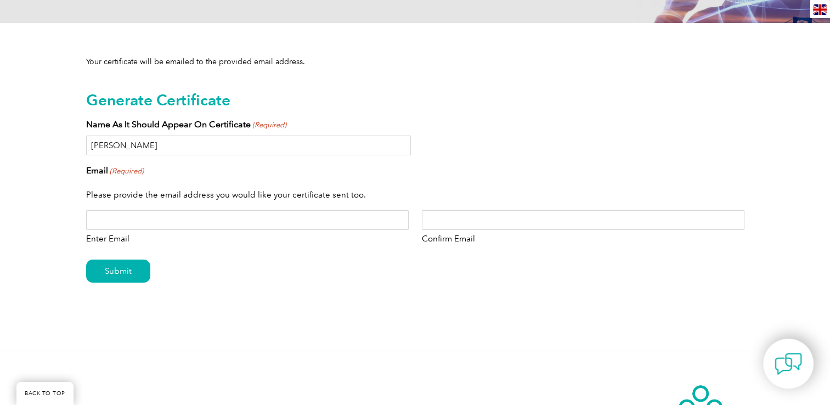
type input "Deborah Farmer"
click at [160, 219] on input "Enter Email" at bounding box center [247, 220] width 323 height 20
type input "[EMAIL_ADDRESS][DOMAIN_NAME]"
click at [127, 266] on input "Submit" at bounding box center [118, 270] width 64 height 23
